Goal: Task Accomplishment & Management: Use online tool/utility

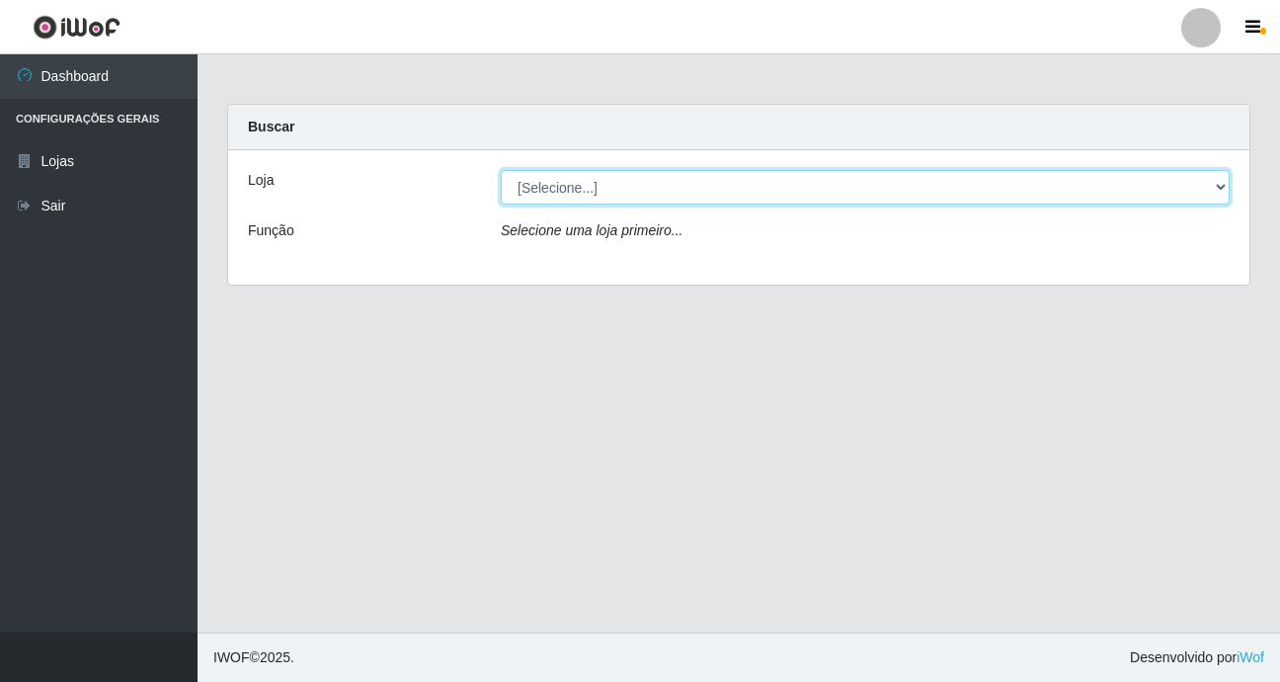
drag, startPoint x: 0, startPoint y: 0, endPoint x: 669, endPoint y: 203, distance: 698.8
click at [668, 203] on select "[Selecione...] Bemais Supermercados - B9 Bessa" at bounding box center [865, 187] width 729 height 35
select select "410"
click at [501, 170] on select "[Selecione...] Bemais Supermercados - B9 Bessa" at bounding box center [865, 187] width 729 height 35
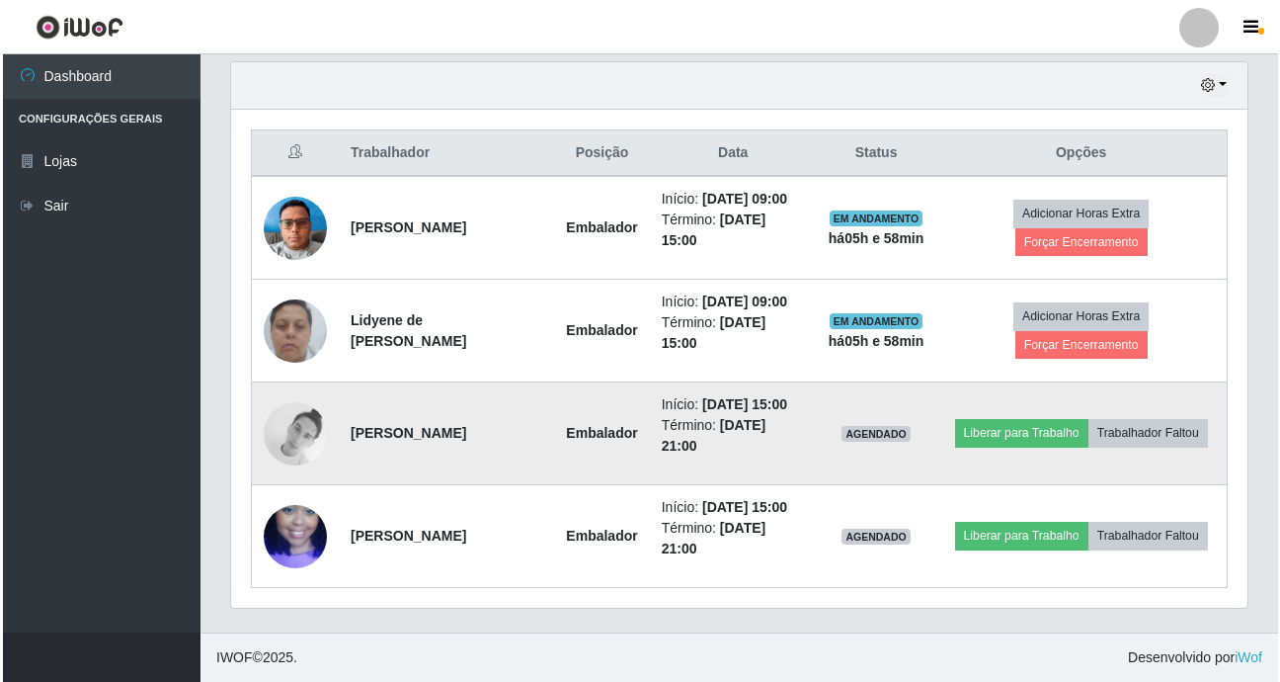
scroll to position [410, 1017]
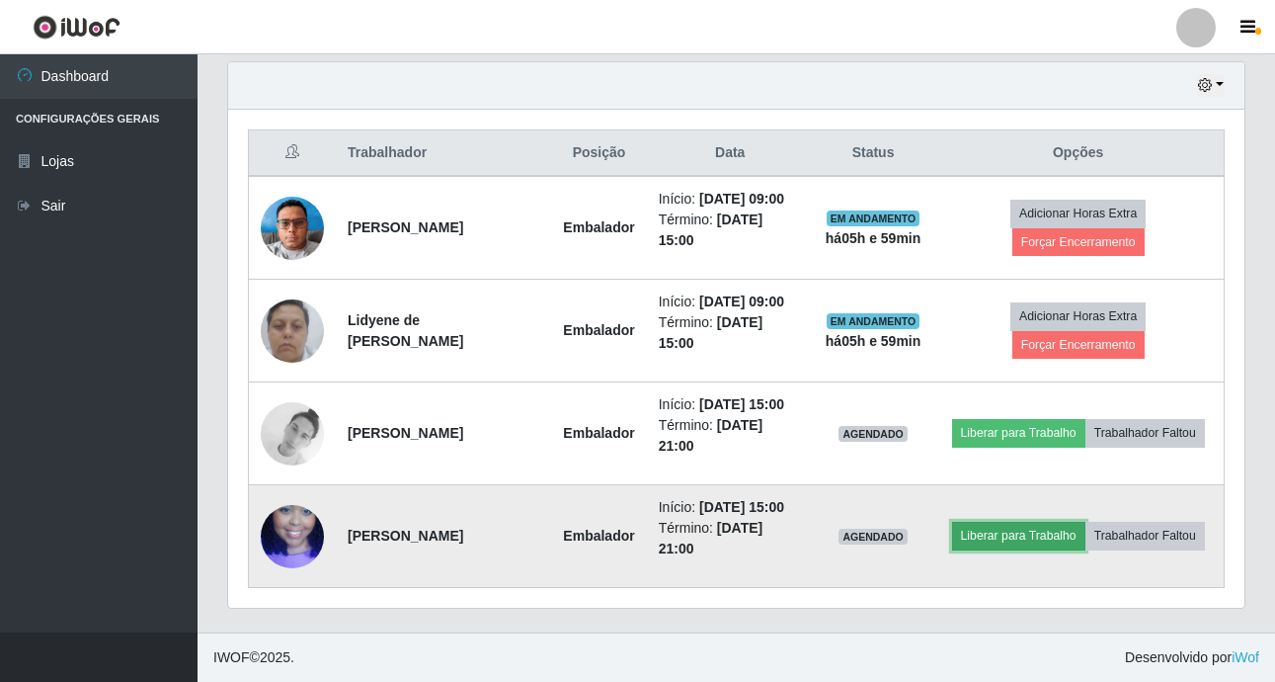
click at [1008, 535] on button "Liberar para Trabalho" at bounding box center [1018, 536] width 133 height 28
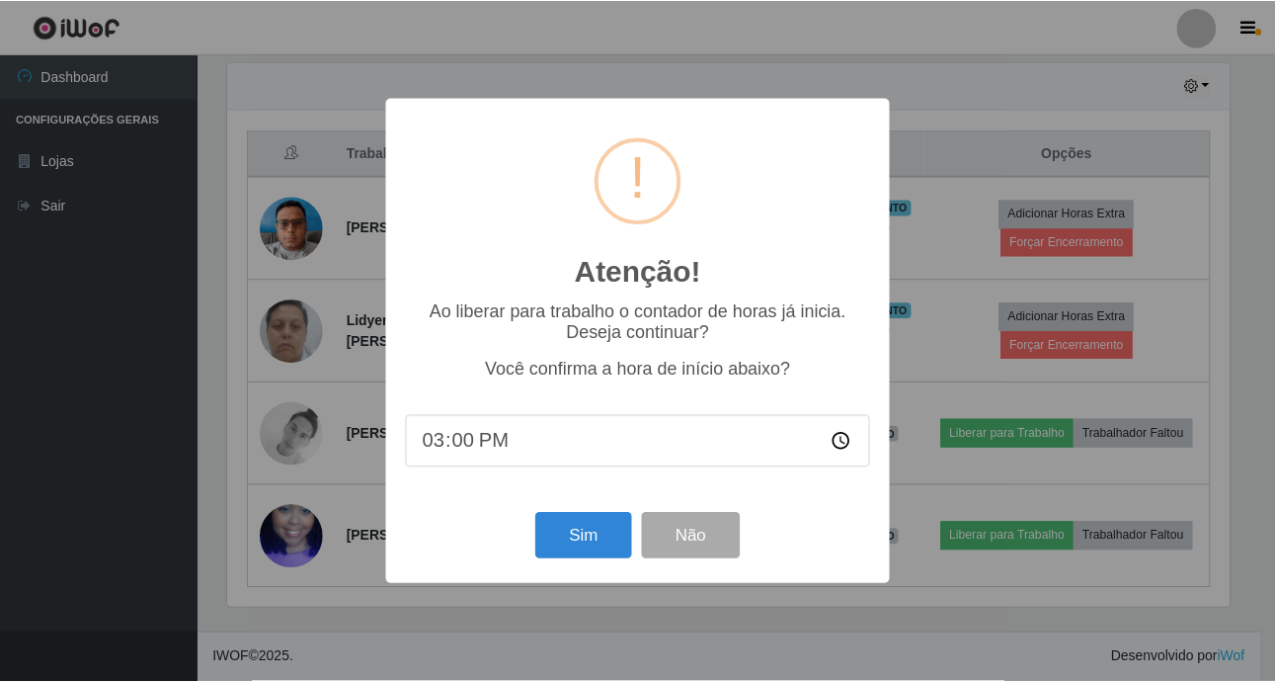
scroll to position [410, 1007]
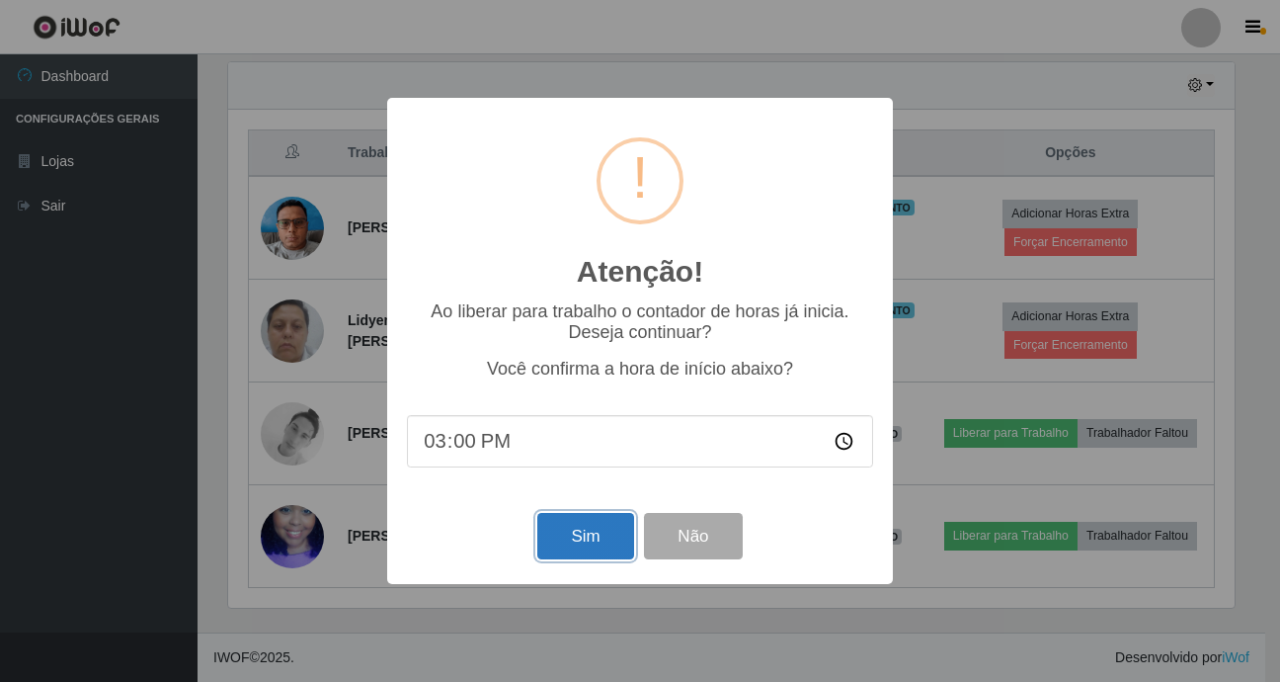
click at [599, 521] on button "Sim" at bounding box center [585, 536] width 96 height 46
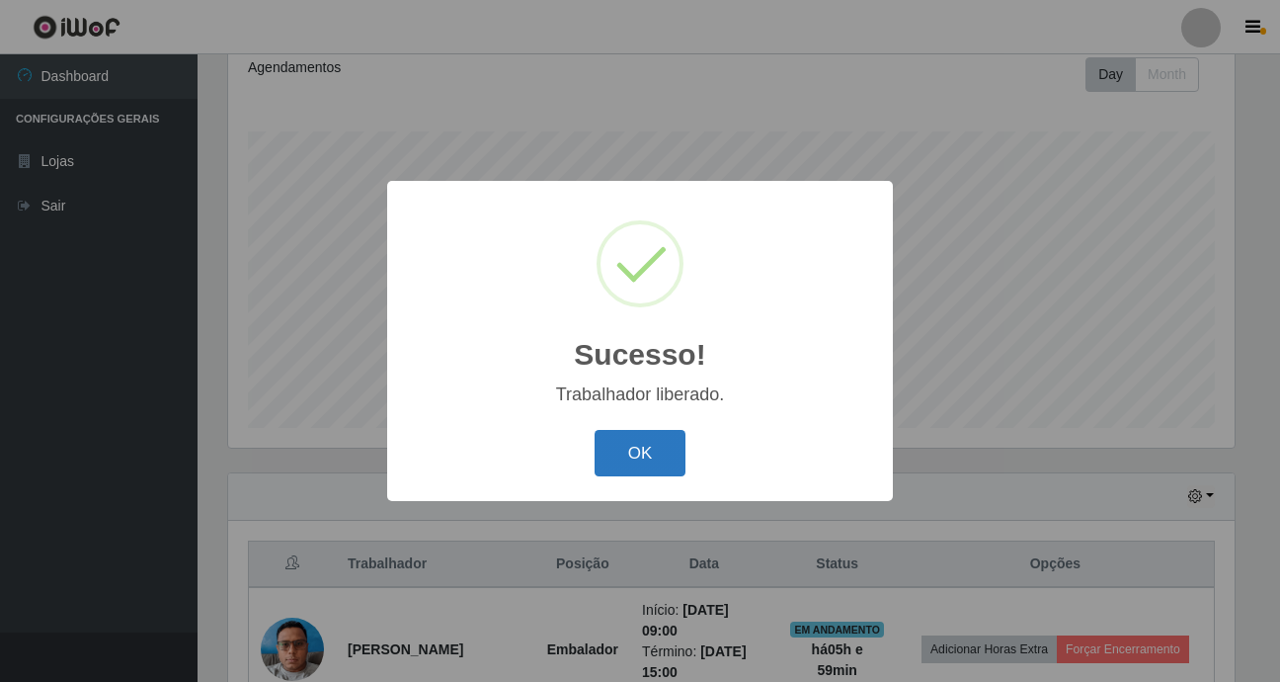
click at [640, 452] on button "OK" at bounding box center [641, 453] width 92 height 46
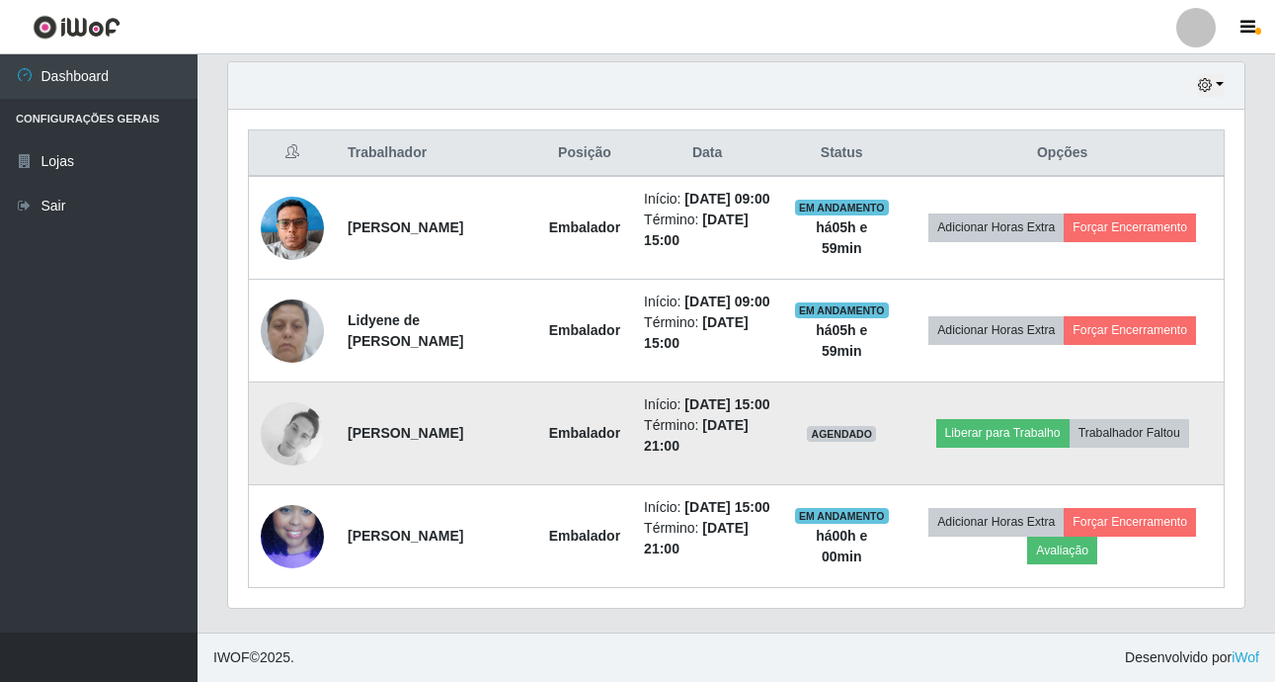
scroll to position [773, 0]
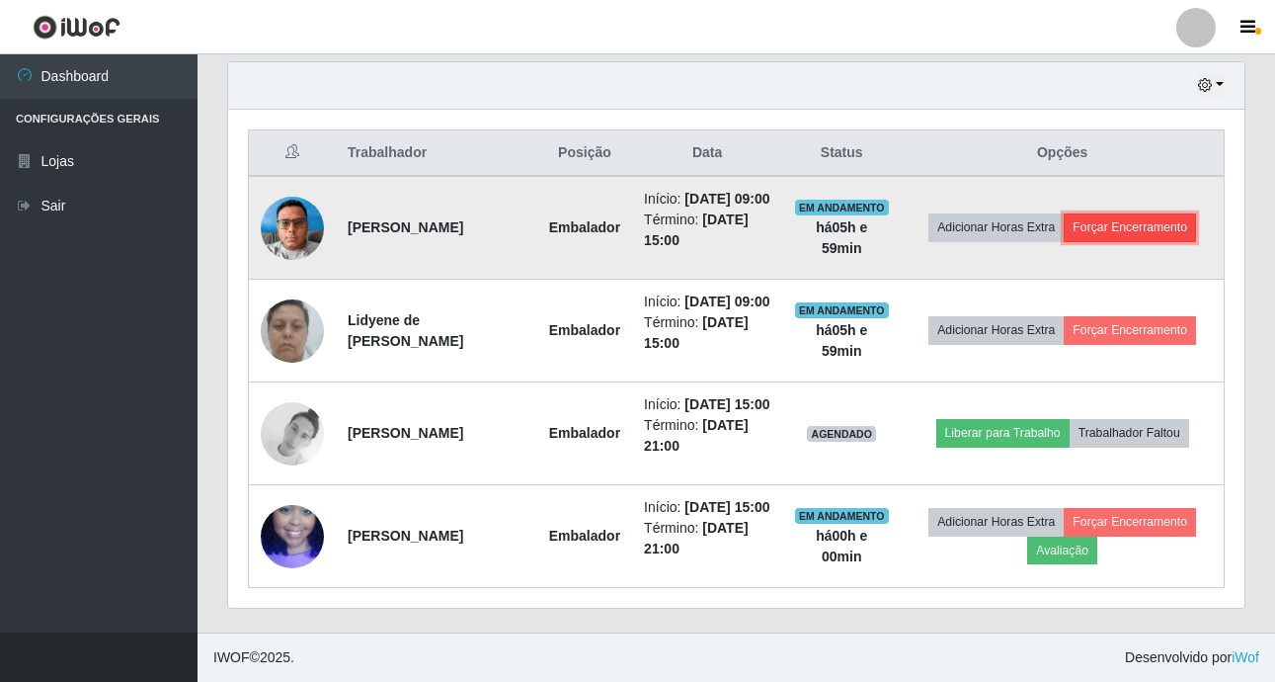
click at [1138, 213] on button "Forçar Encerramento" at bounding box center [1130, 227] width 132 height 28
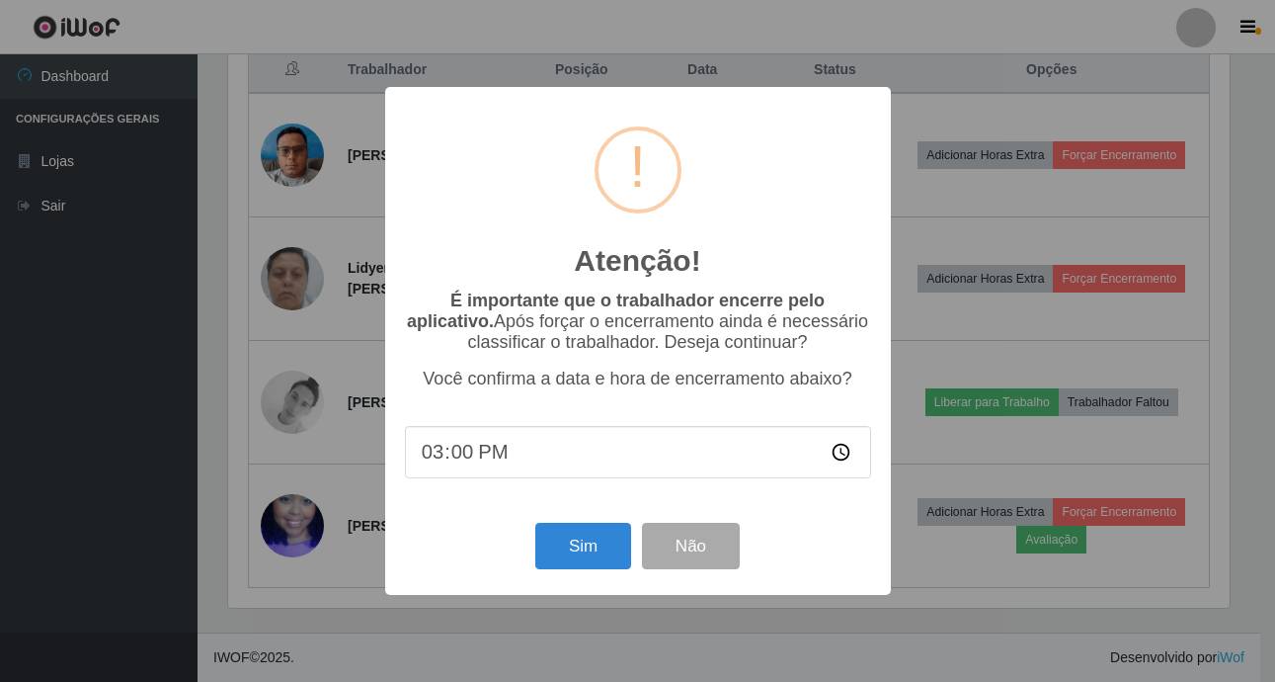
scroll to position [410, 1007]
click at [574, 541] on button "Sim" at bounding box center [585, 546] width 96 height 46
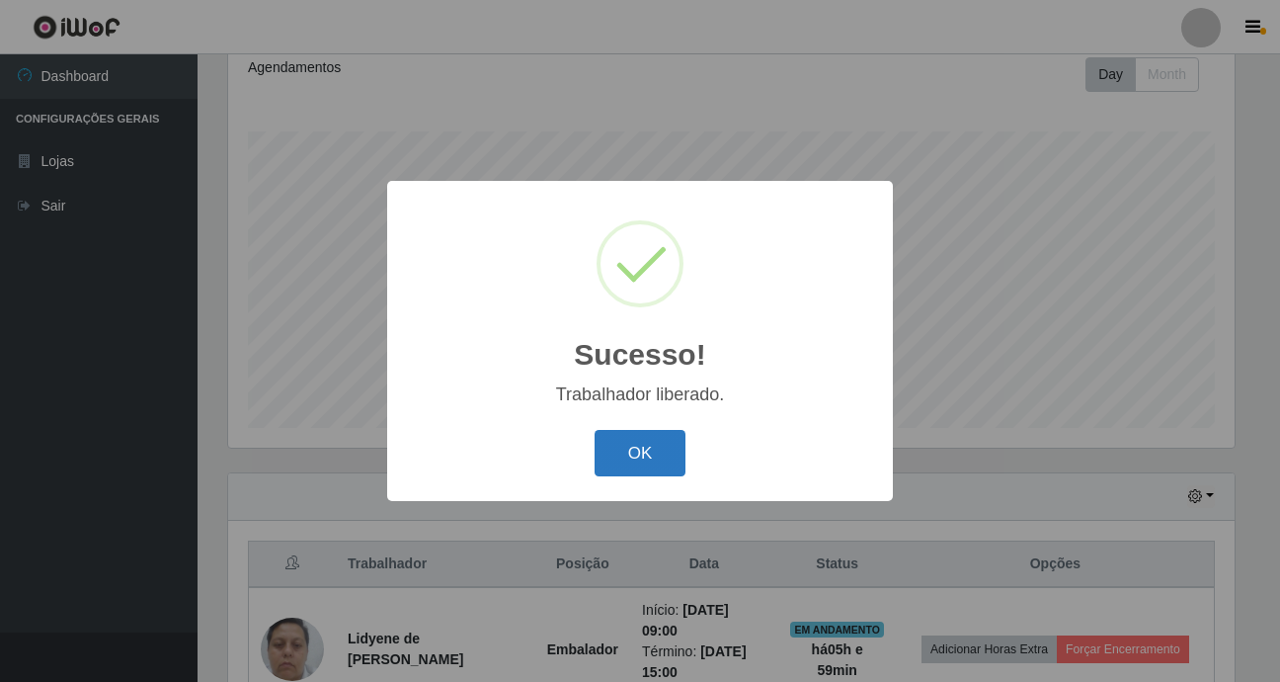
click at [664, 454] on button "OK" at bounding box center [641, 453] width 92 height 46
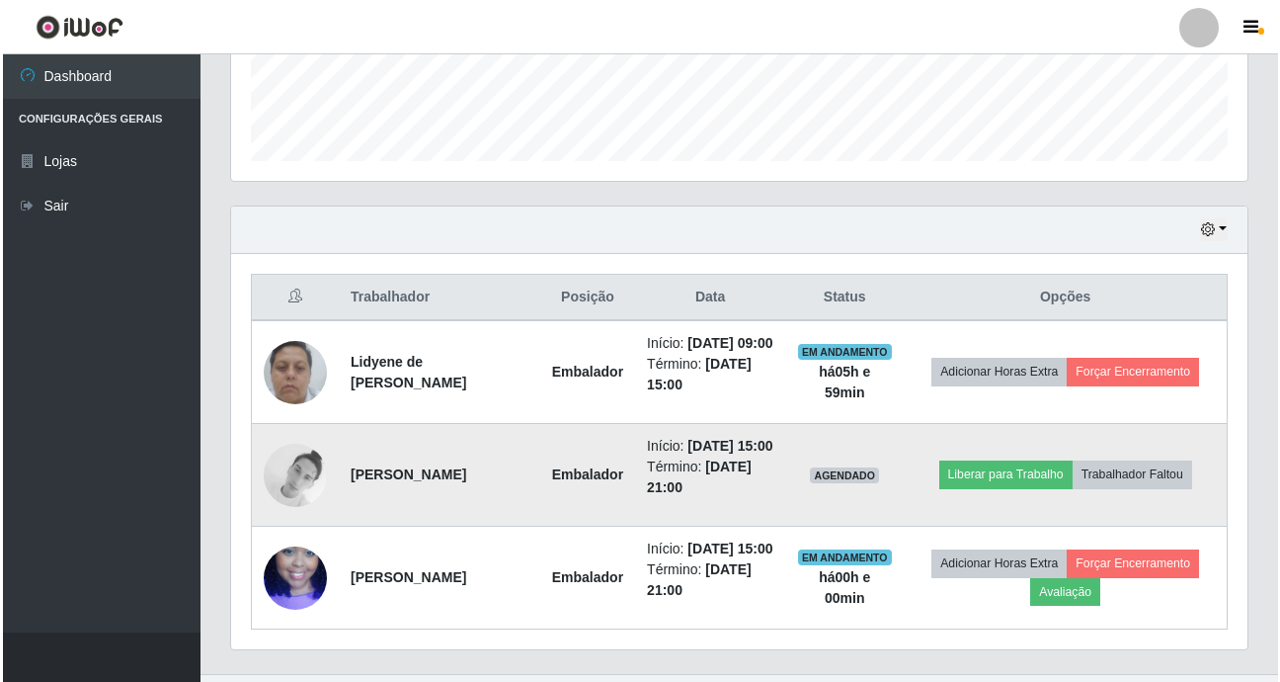
scroll to position [575, 0]
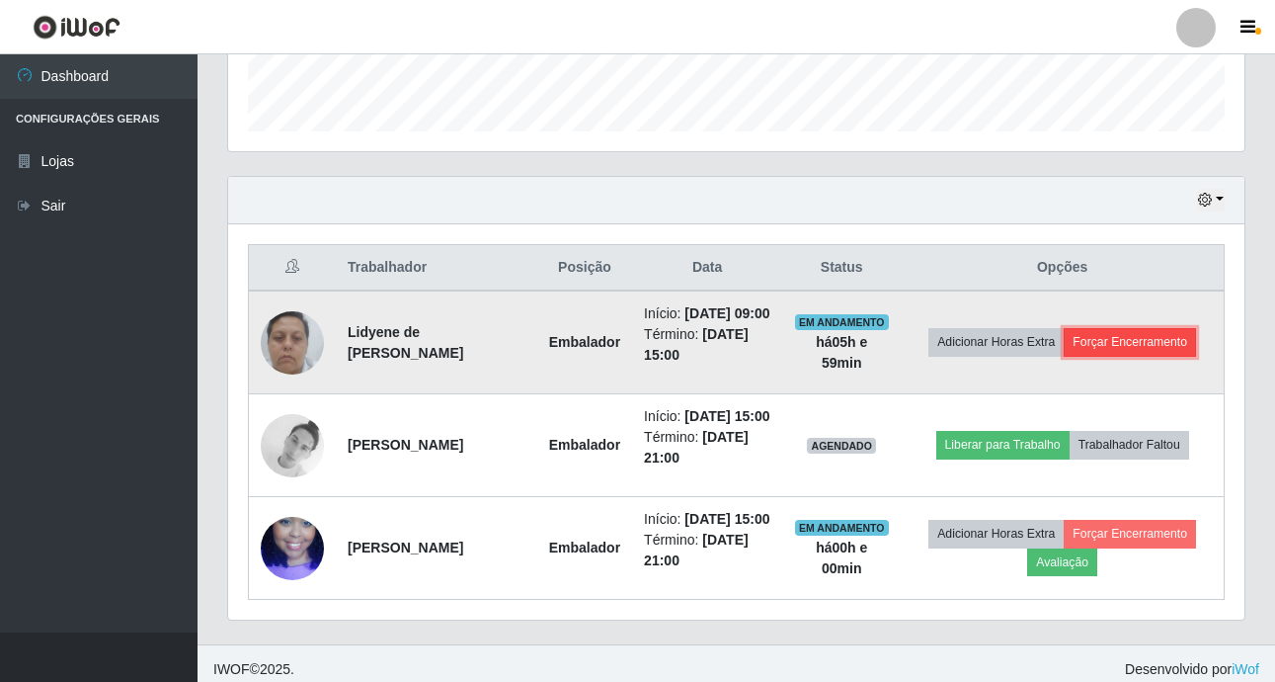
click at [1099, 328] on button "Forçar Encerramento" at bounding box center [1130, 342] width 132 height 28
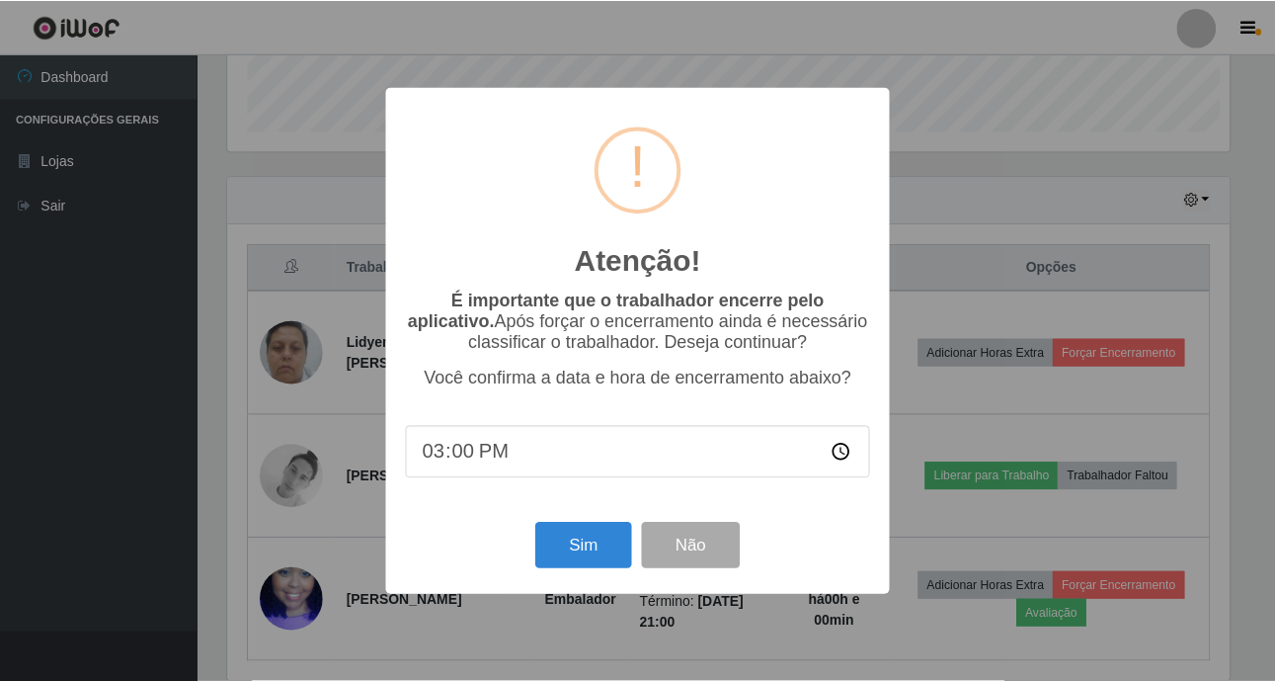
scroll to position [410, 1007]
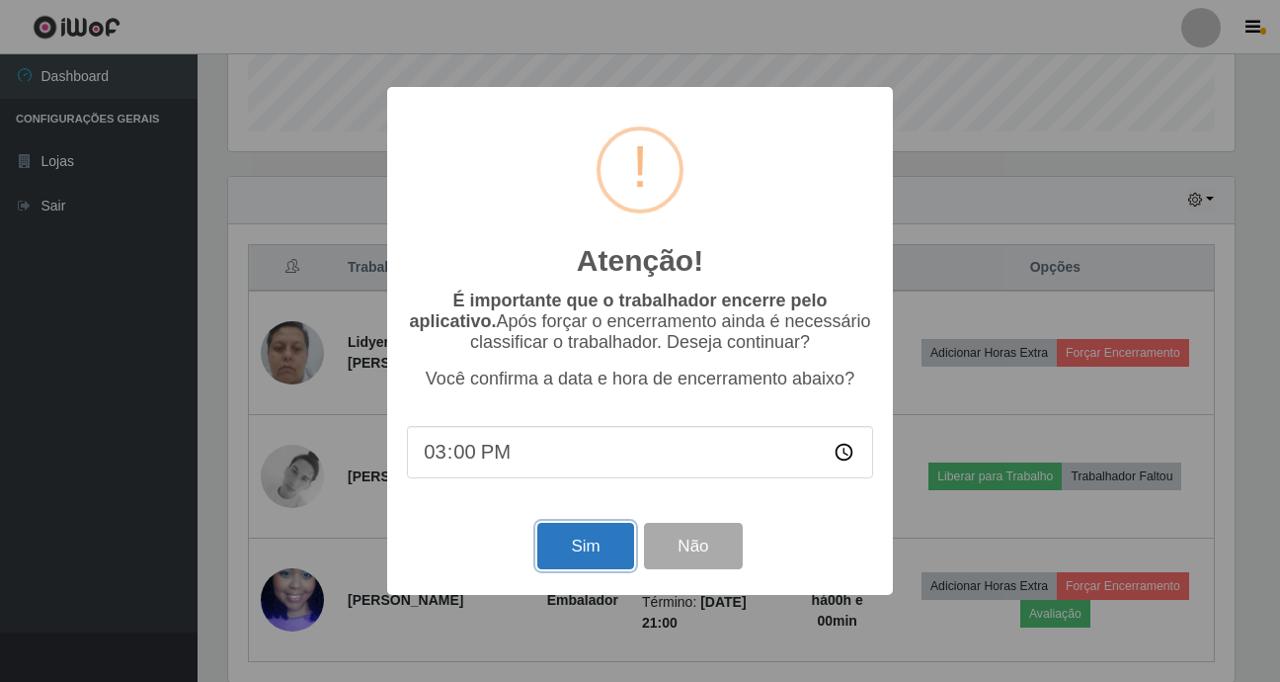
click at [558, 550] on button "Sim" at bounding box center [585, 546] width 96 height 46
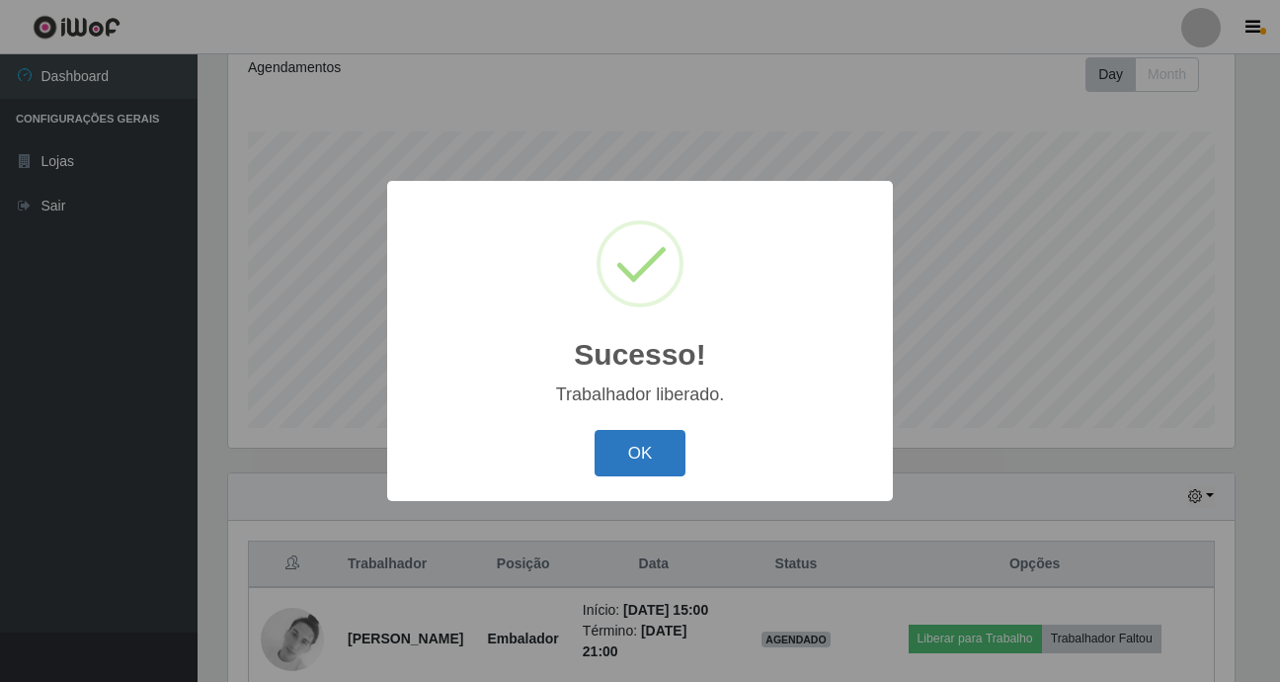
click at [644, 447] on button "OK" at bounding box center [641, 453] width 92 height 46
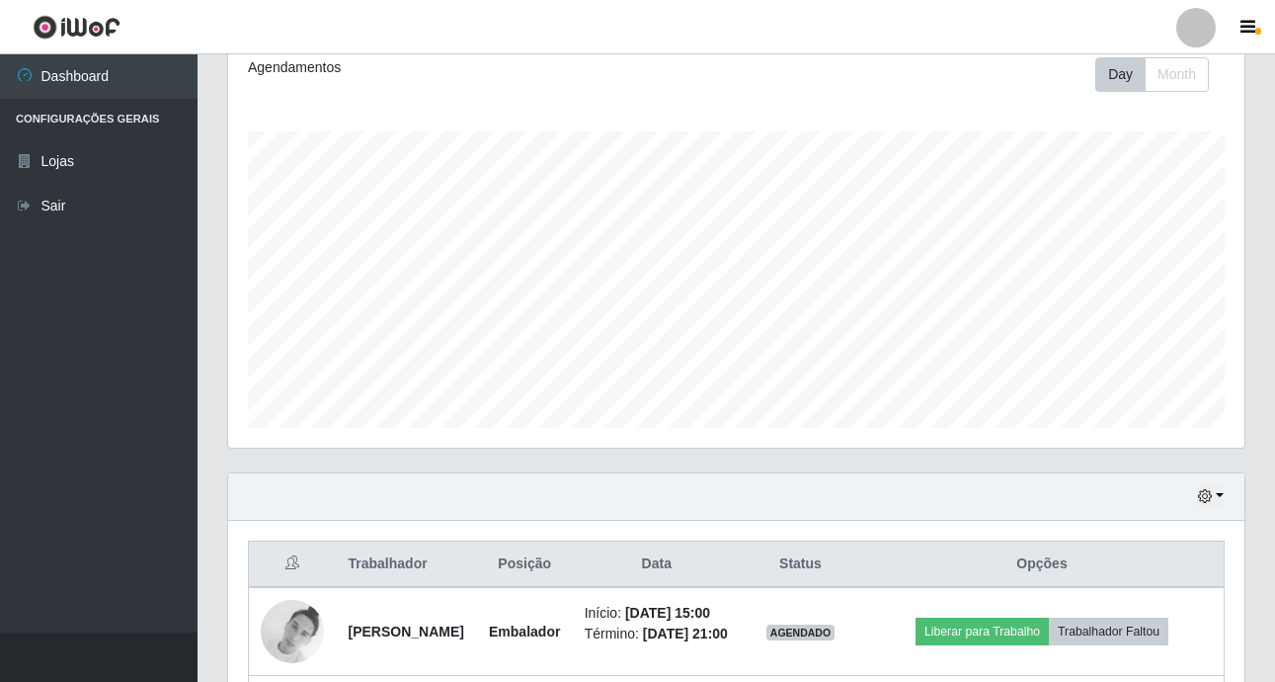
scroll to position [484, 0]
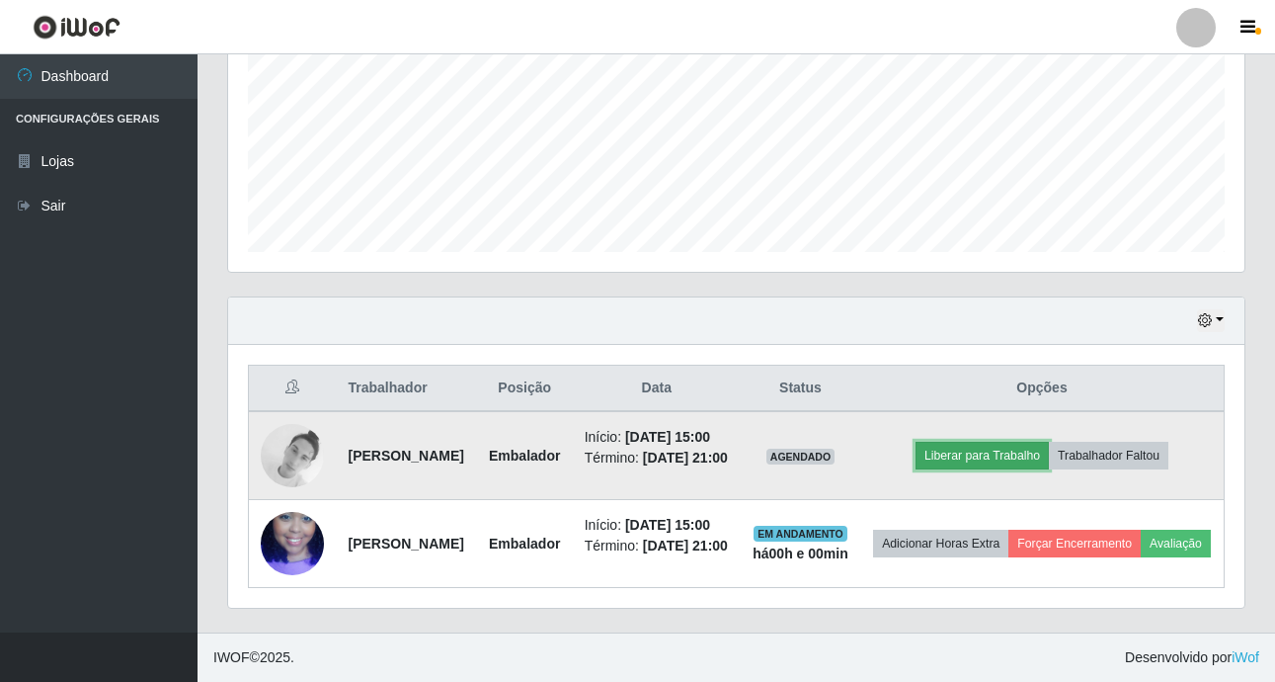
click at [972, 442] on button "Liberar para Trabalho" at bounding box center [982, 456] width 133 height 28
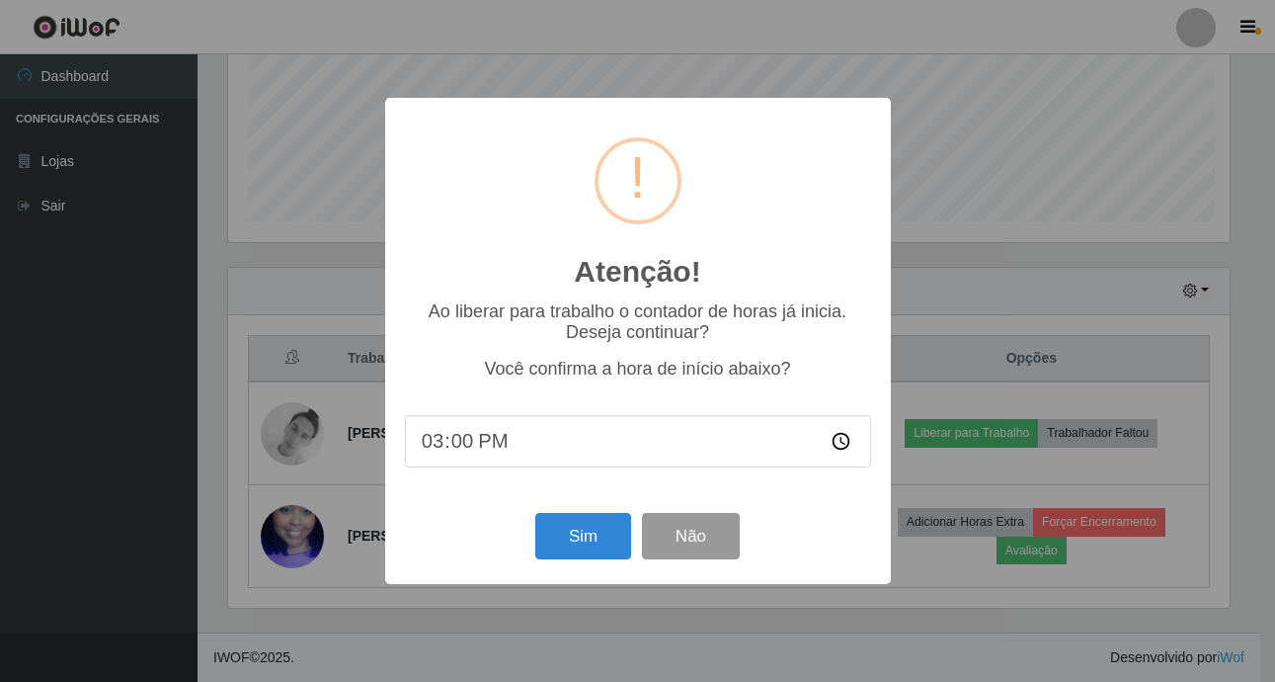
scroll to position [0, 0]
click at [578, 549] on button "Sim" at bounding box center [585, 536] width 96 height 46
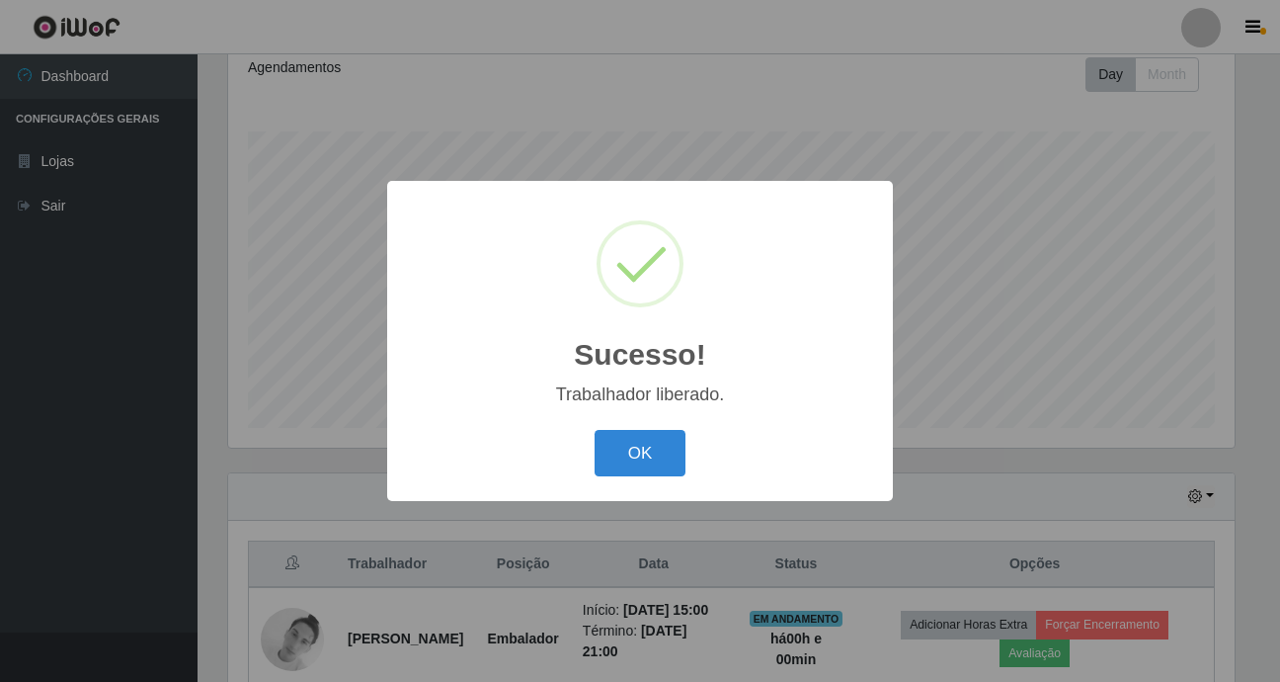
click at [664, 430] on div "OK Cancel" at bounding box center [640, 453] width 466 height 56
click at [595, 430] on button "OK" at bounding box center [641, 453] width 92 height 46
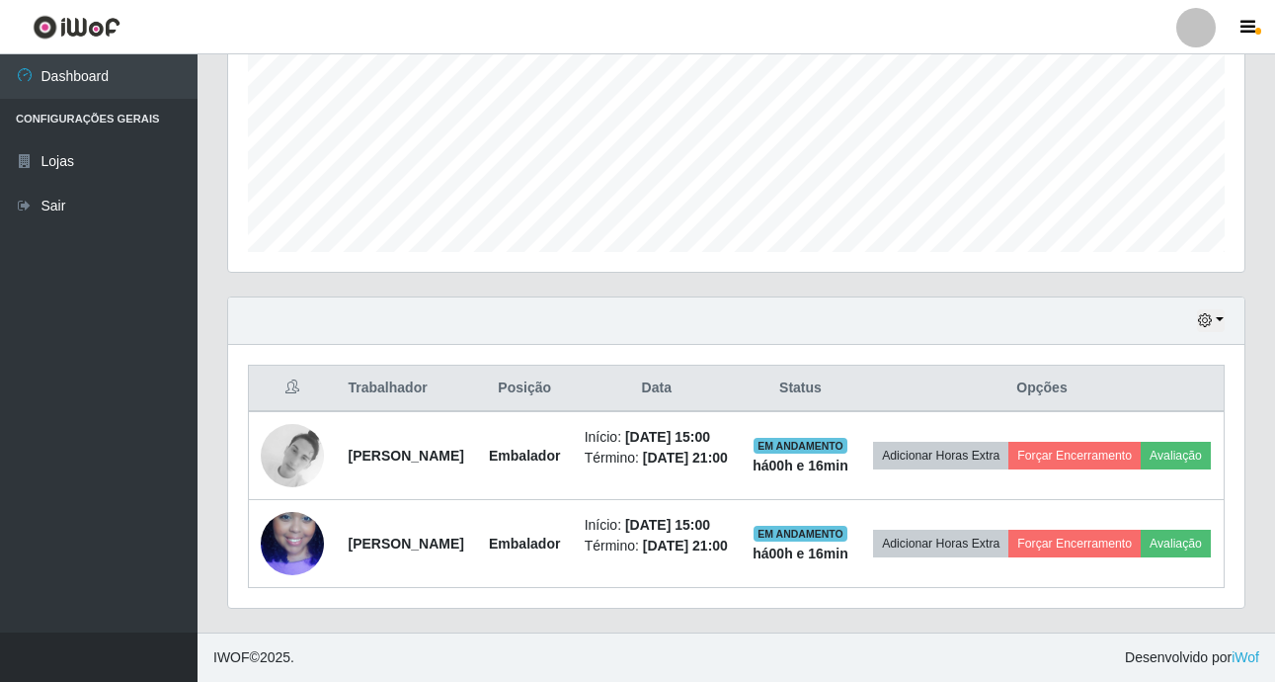
scroll to position [484, 0]
